Goal: Task Accomplishment & Management: Complete application form

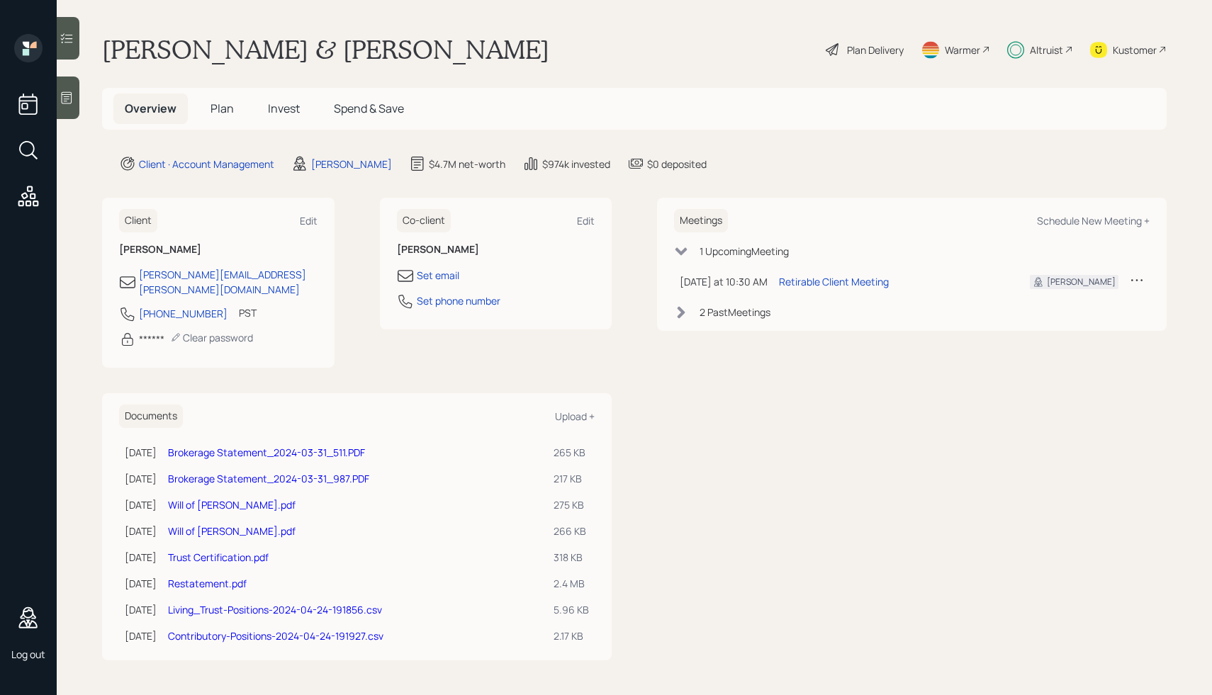
click at [873, 52] on div "Plan Delivery" at bounding box center [875, 50] width 57 height 15
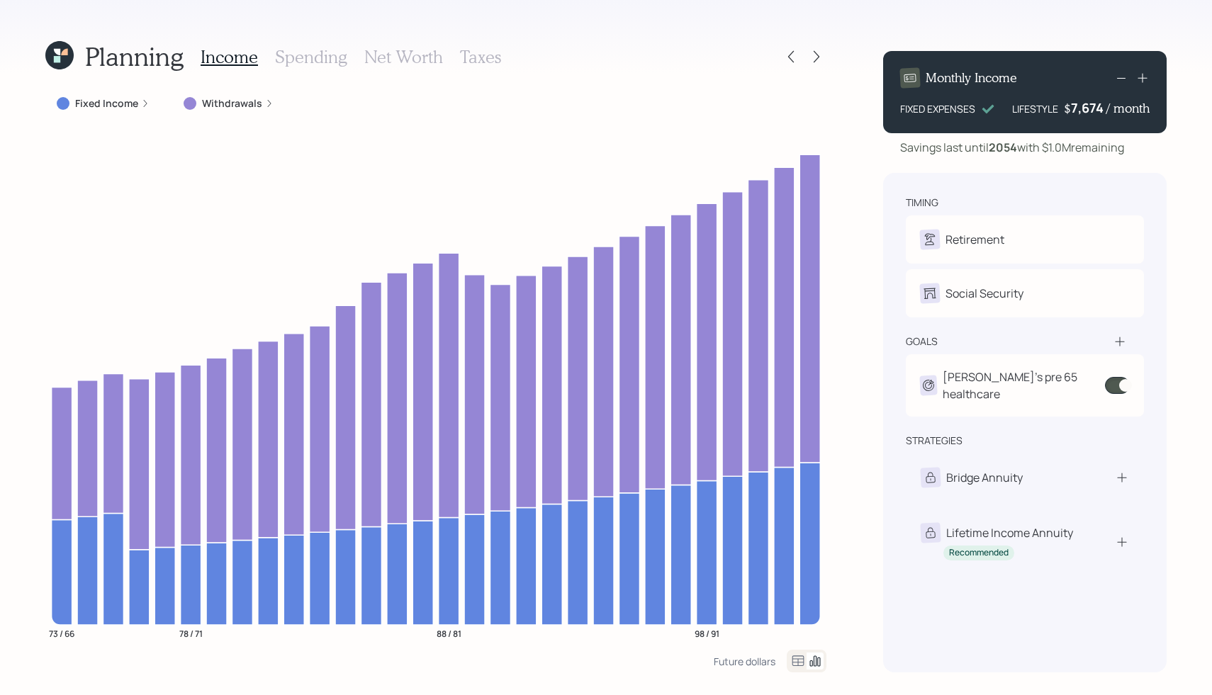
click at [486, 57] on h3 "Taxes" at bounding box center [480, 57] width 41 height 21
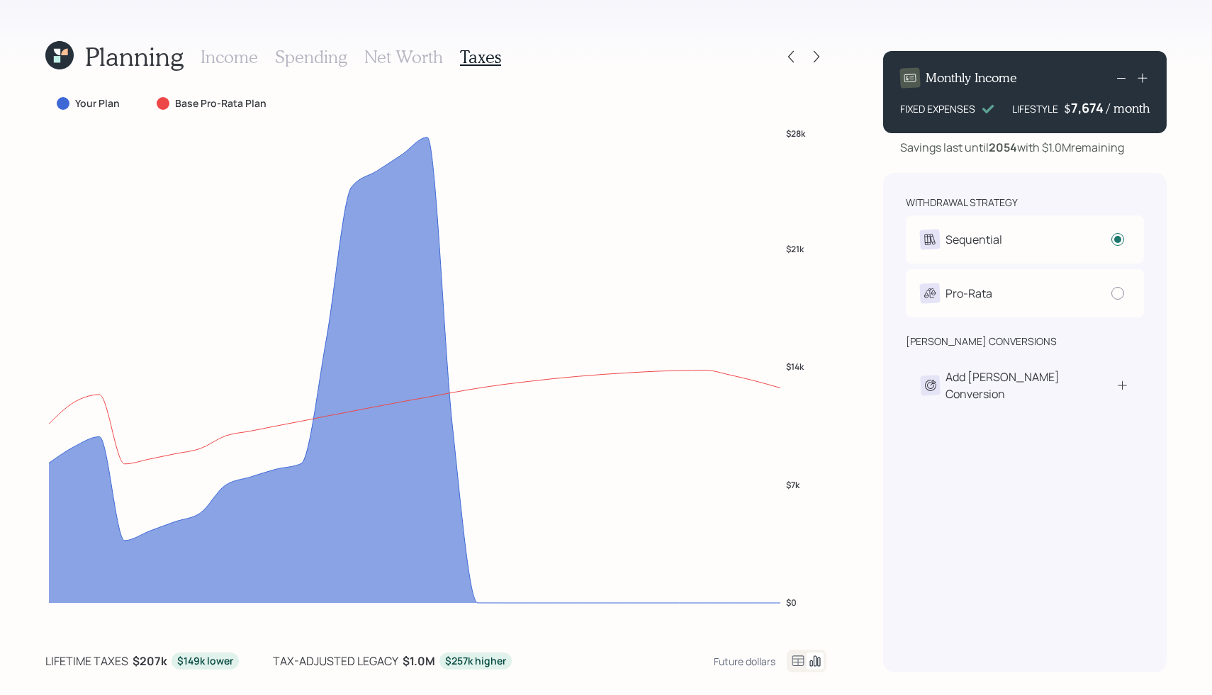
click at [49, 62] on icon at bounding box center [59, 55] width 28 height 28
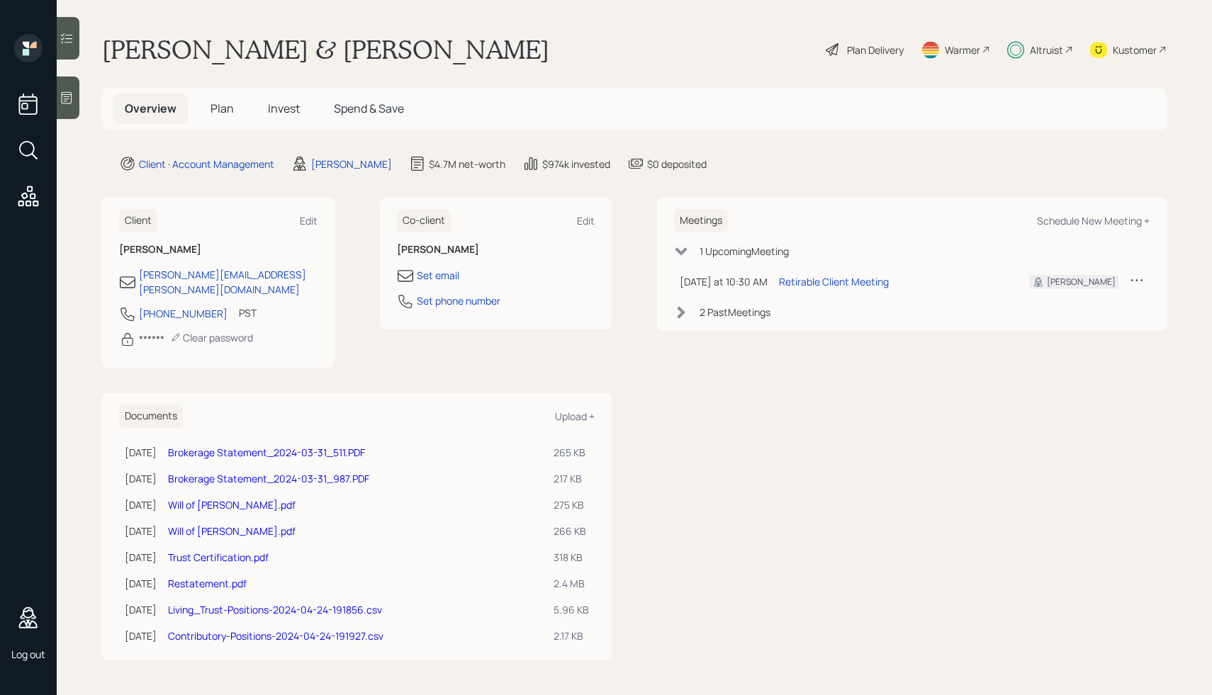
click at [550, 51] on div "[PERSON_NAME] & [PERSON_NAME] Plan Delivery Warmer Altruist Kustomer" at bounding box center [634, 49] width 1065 height 31
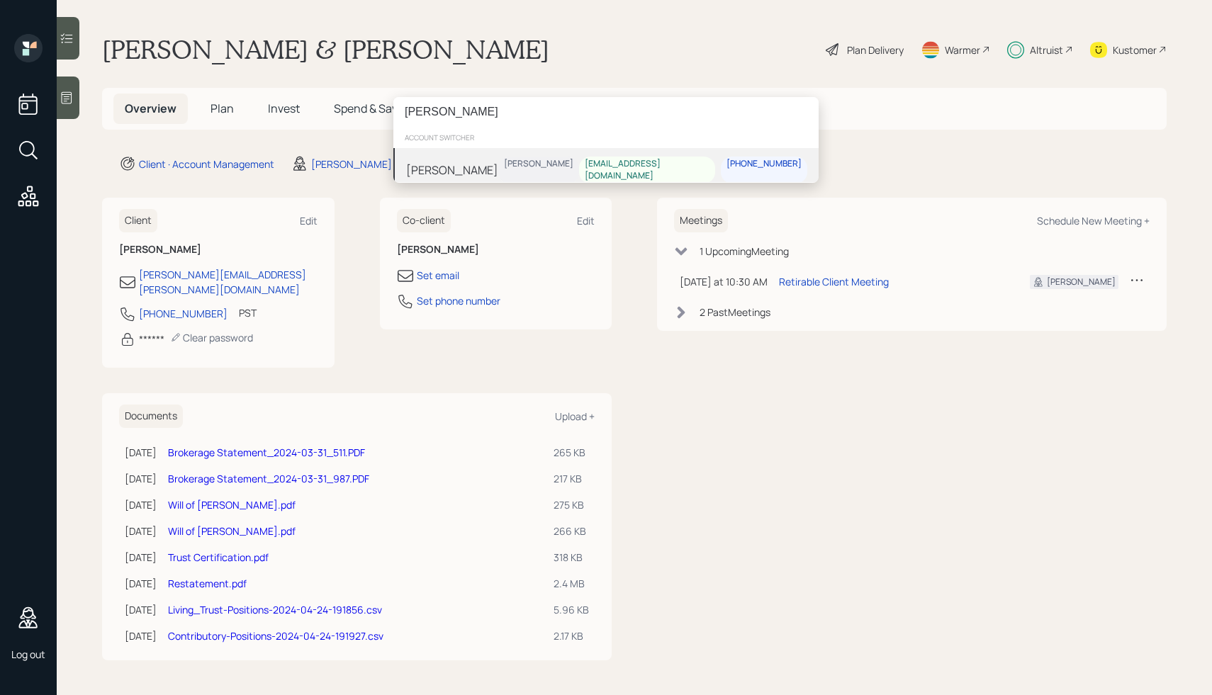
type input "[PERSON_NAME]"
